Goal: Transaction & Acquisition: Obtain resource

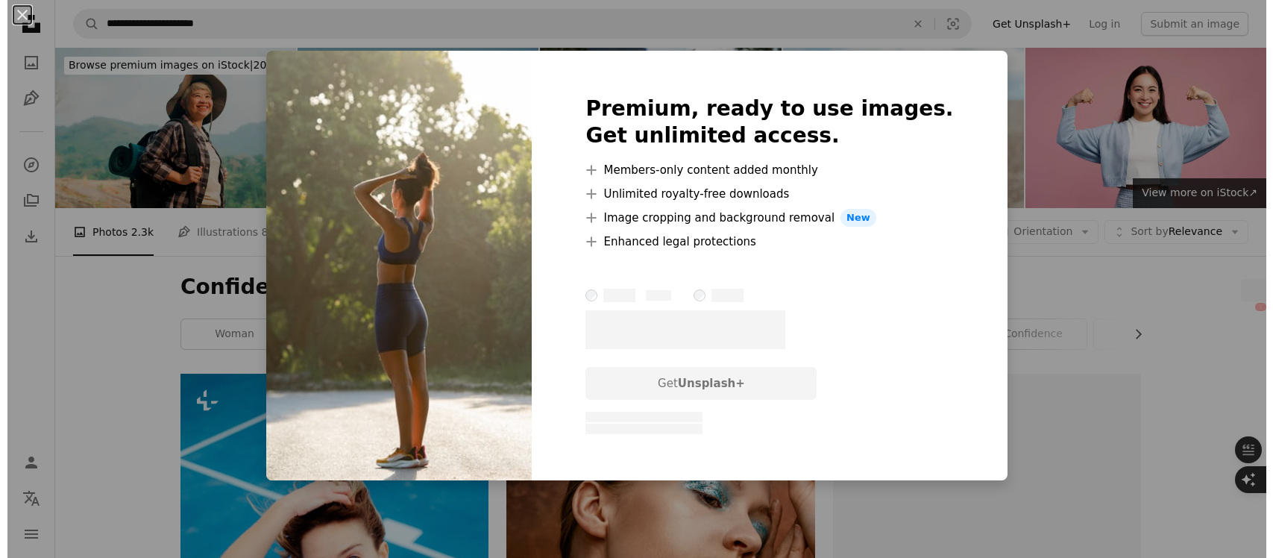
scroll to position [38300, 0]
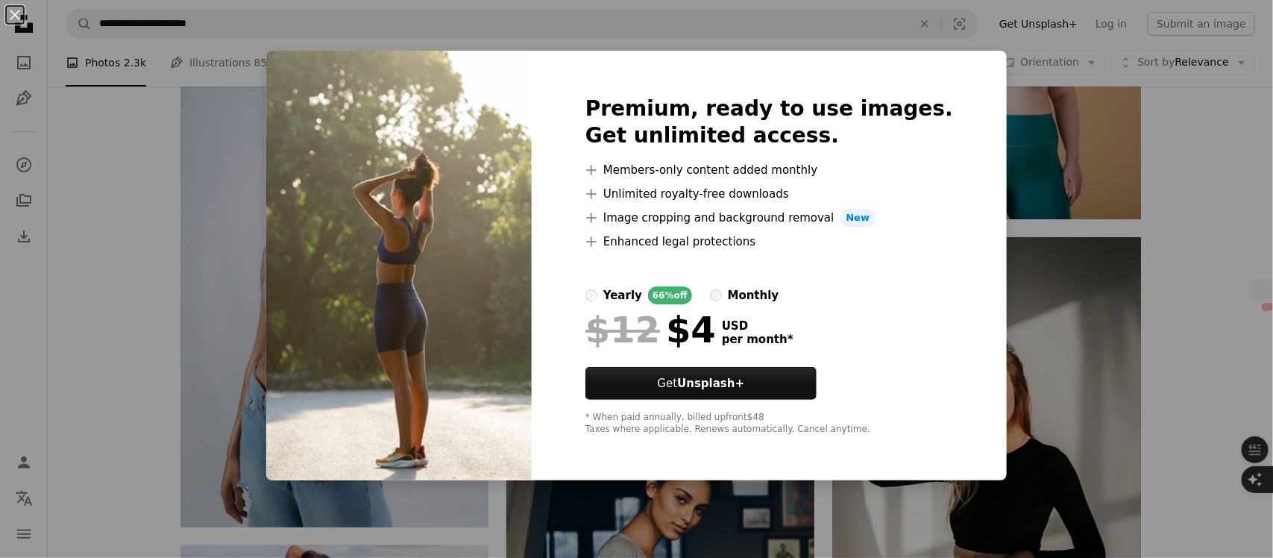
click at [1014, 298] on div "An X shape Premium, ready to use images. Get unlimited access. A plus sign Memb…" at bounding box center [636, 279] width 1273 height 558
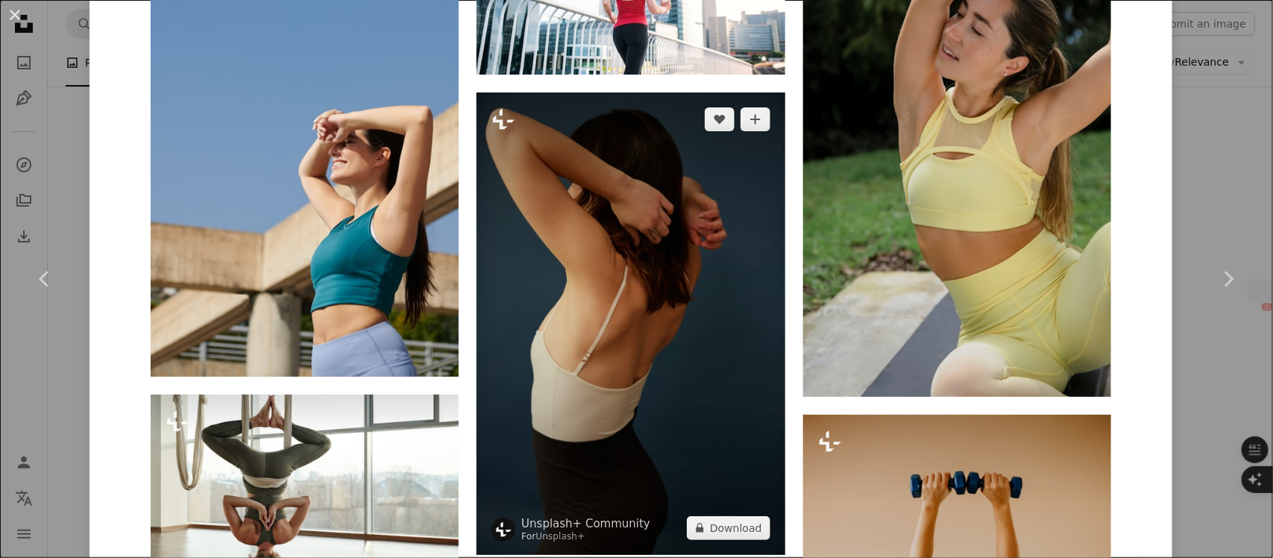
scroll to position [19072, 0]
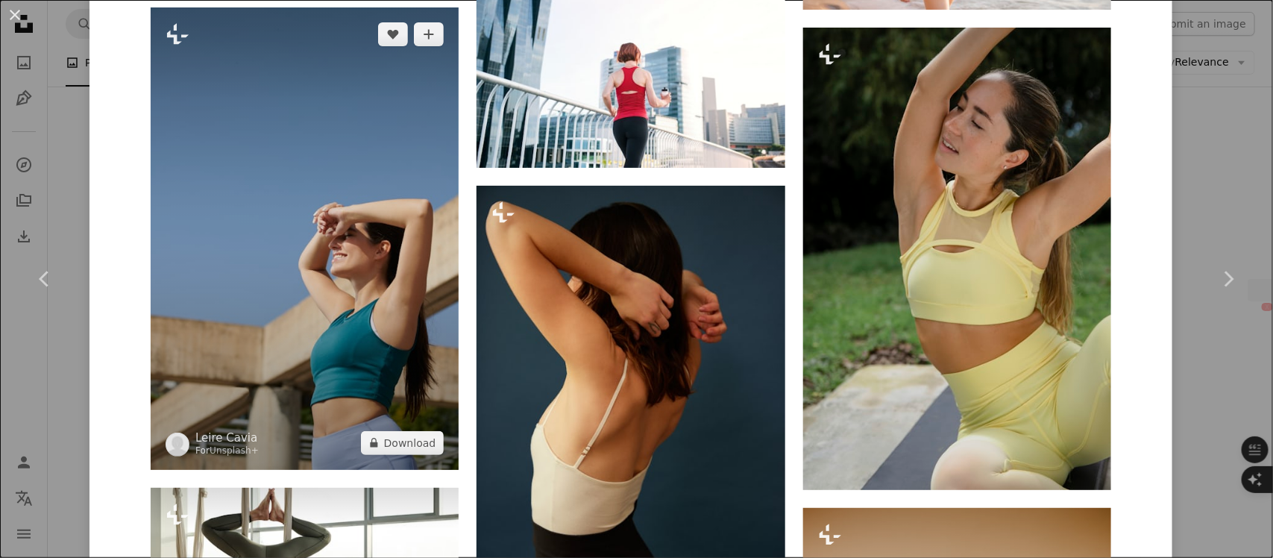
click at [333, 258] on img at bounding box center [305, 238] width 308 height 462
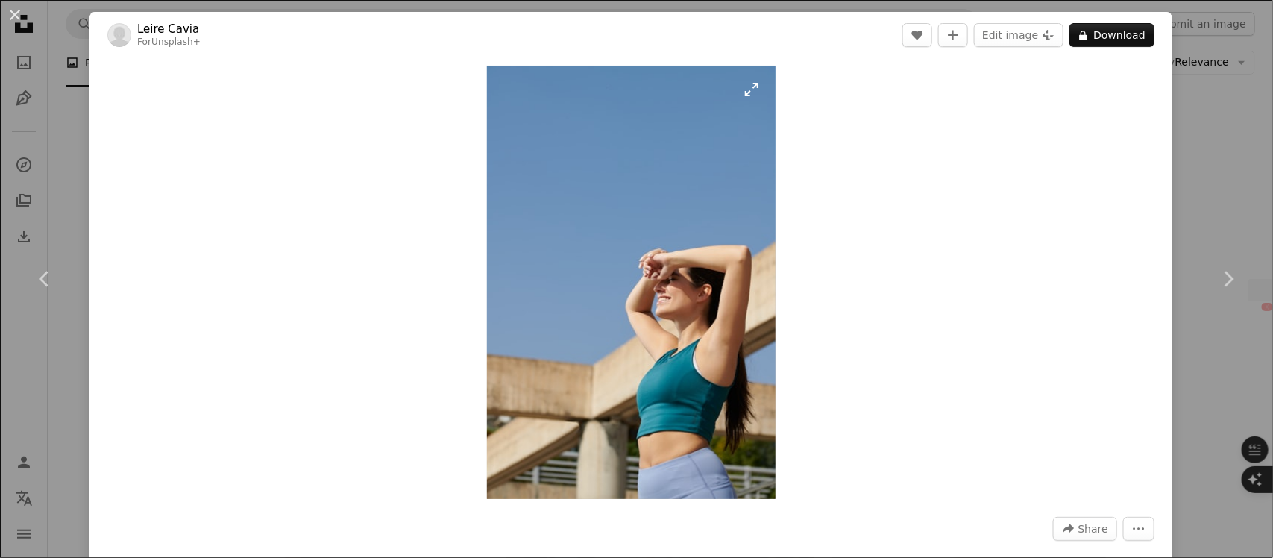
click at [587, 236] on img "Zoom in on this image" at bounding box center [631, 282] width 289 height 433
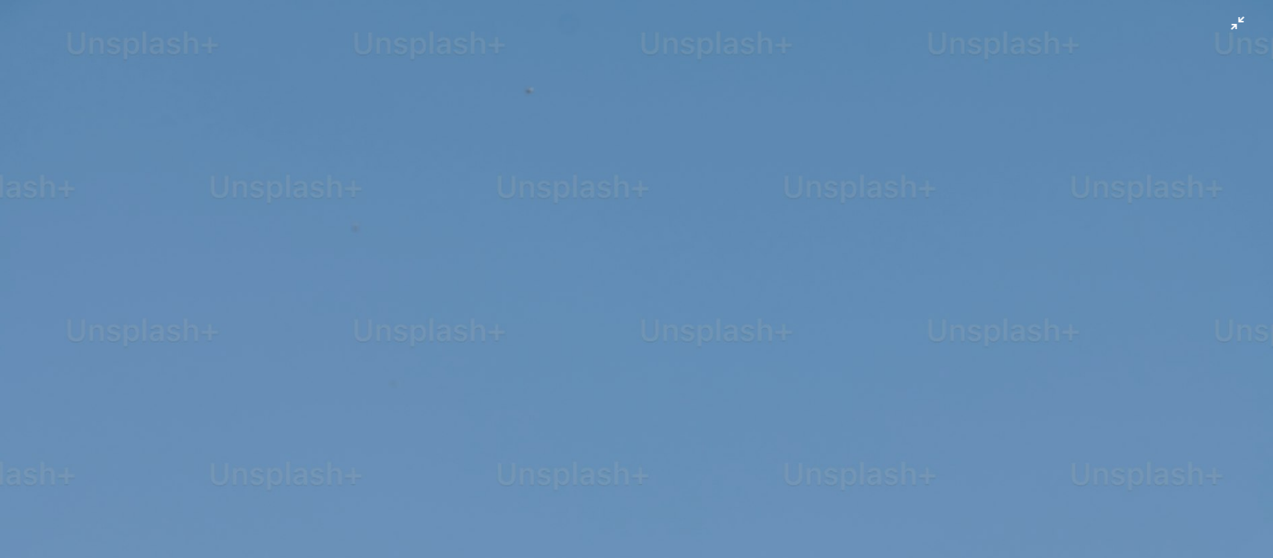
scroll to position [657, 0]
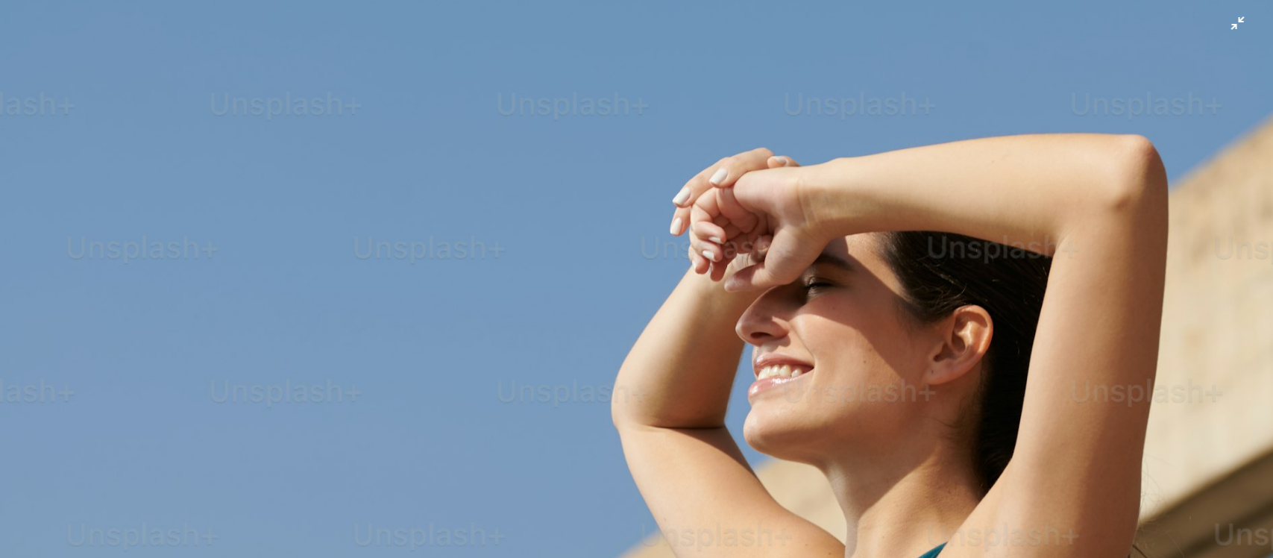
click at [746, 145] on img "Zoom out on this image" at bounding box center [636, 298] width 1275 height 1913
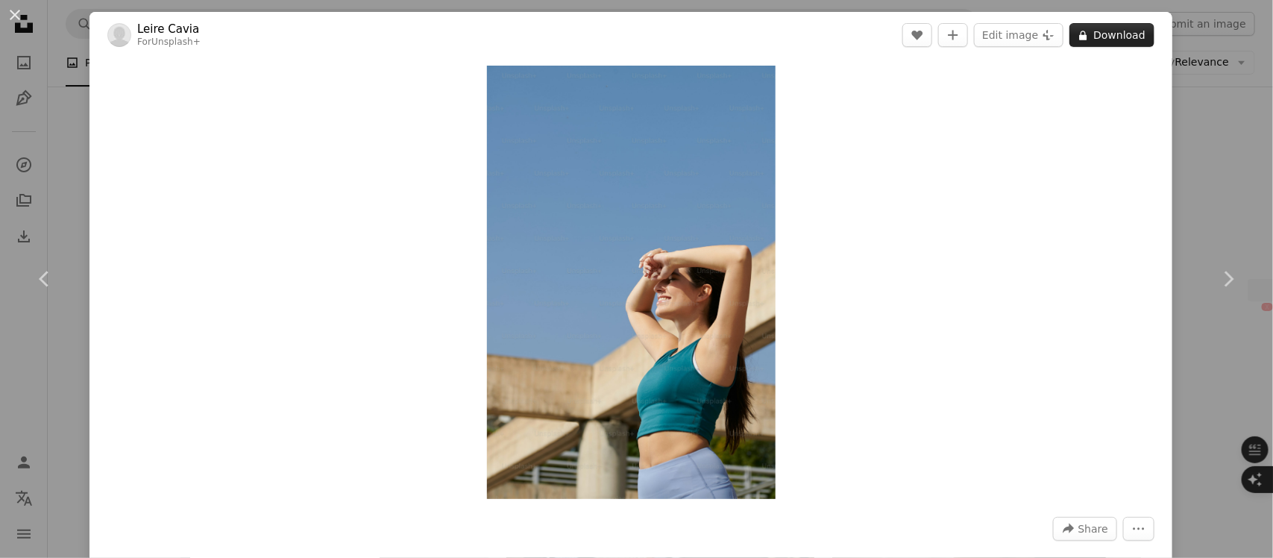
click at [1117, 38] on button "A lock Download" at bounding box center [1112, 35] width 85 height 24
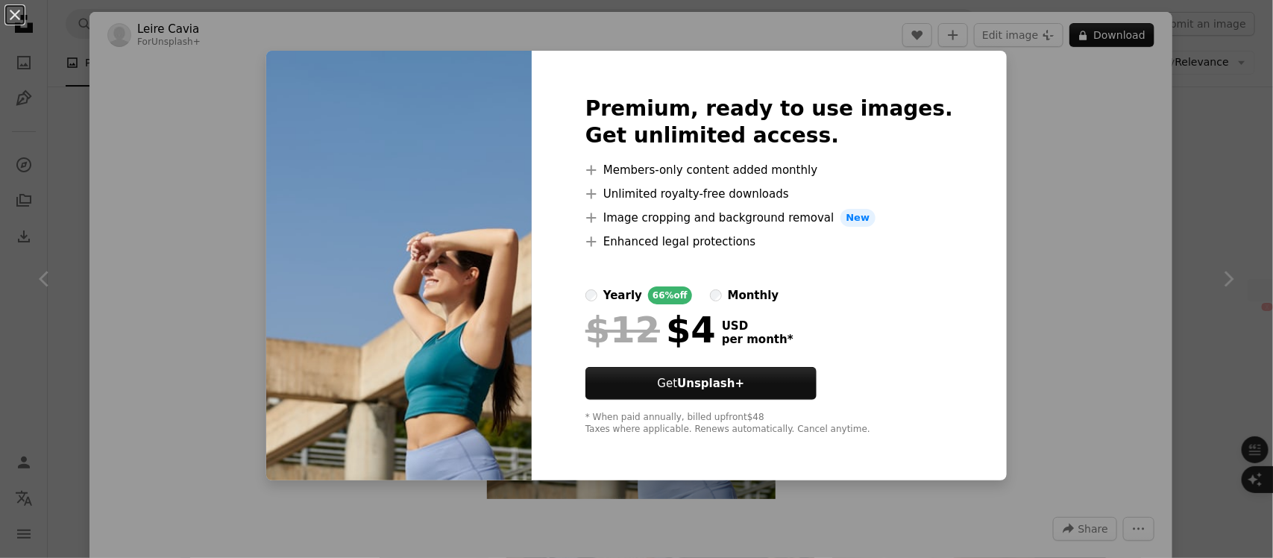
click at [1046, 181] on div "An X shape Premium, ready to use images. Get unlimited access. A plus sign Memb…" at bounding box center [636, 279] width 1273 height 558
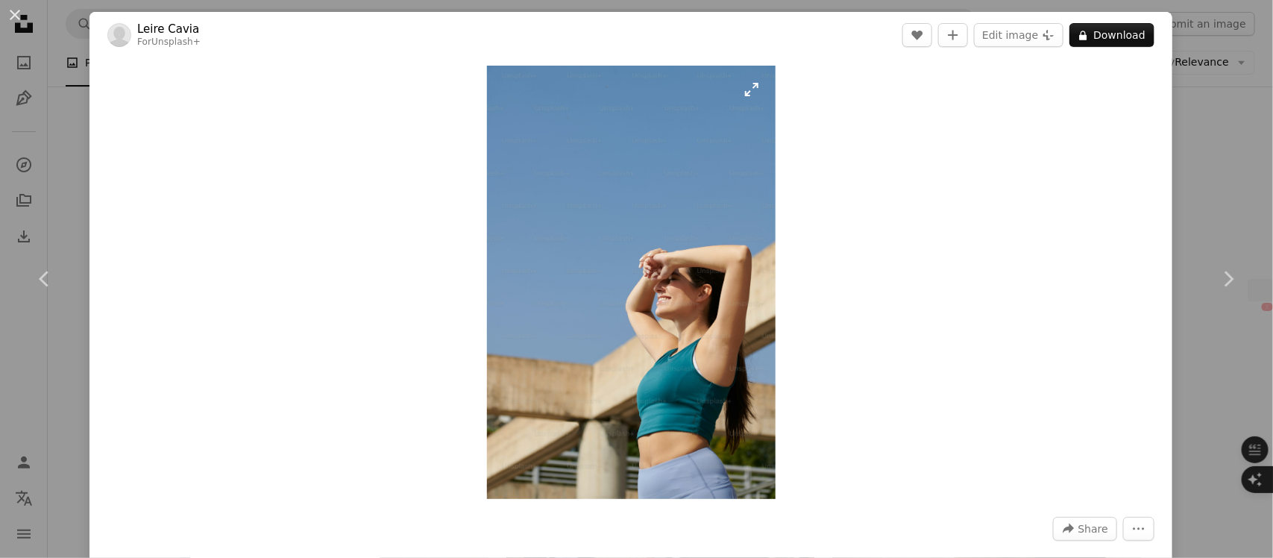
click at [676, 153] on img "Zoom in on this image" at bounding box center [631, 282] width 289 height 433
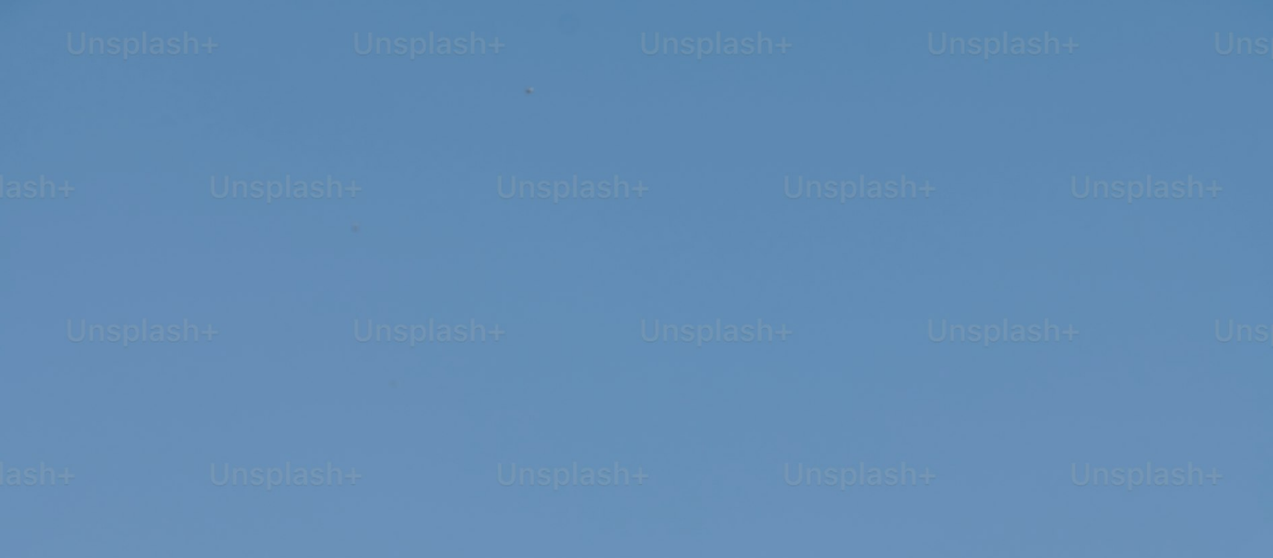
scroll to position [656, 0]
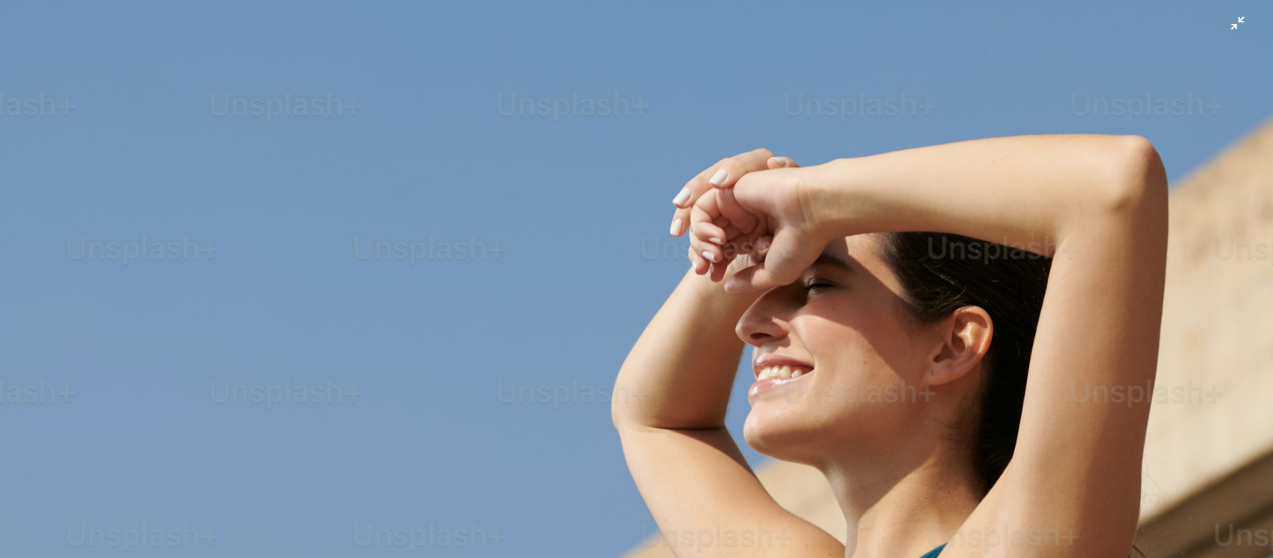
click at [675, 153] on img "Zoom out on this image" at bounding box center [636, 299] width 1275 height 1913
